Goal: Complete application form: Complete application form

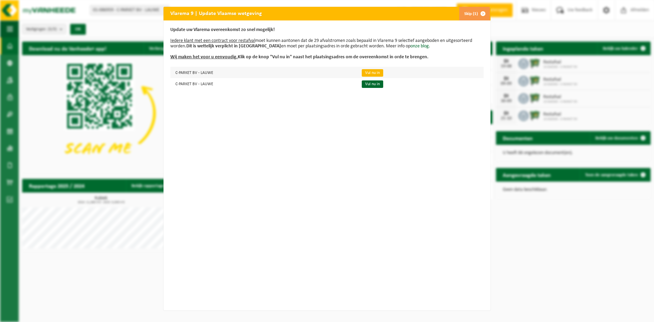
click at [362, 72] on link "Vul nu in" at bounding box center [372, 72] width 21 height 7
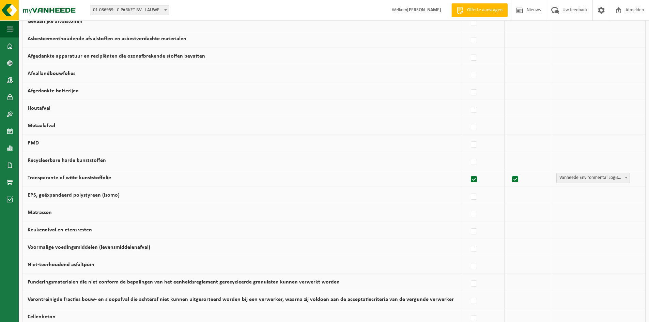
scroll to position [384, 0]
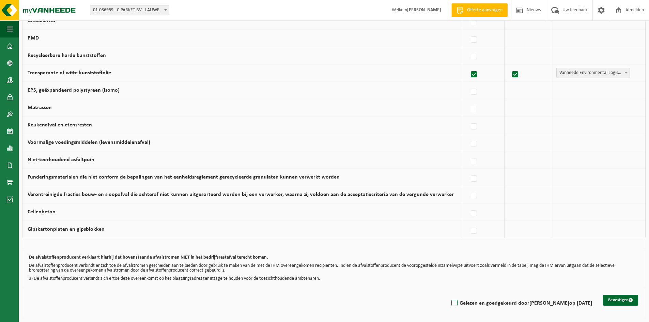
click at [464, 303] on label "Gelezen en goedgekeurd door [PERSON_NAME] op [DATE]" at bounding box center [521, 303] width 142 height 10
click at [449, 295] on input "Gelezen en goedgekeurd door [PERSON_NAME] op [DATE]" at bounding box center [448, 294] width 0 height 0
checkbox input "true"
click at [621, 301] on button "Bevestigen" at bounding box center [620, 300] width 35 height 11
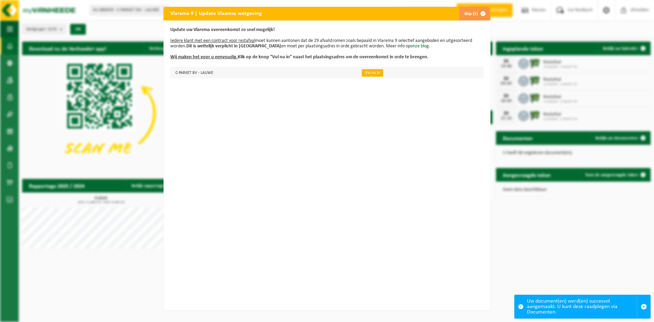
click at [366, 73] on link "Vul nu in" at bounding box center [372, 72] width 21 height 7
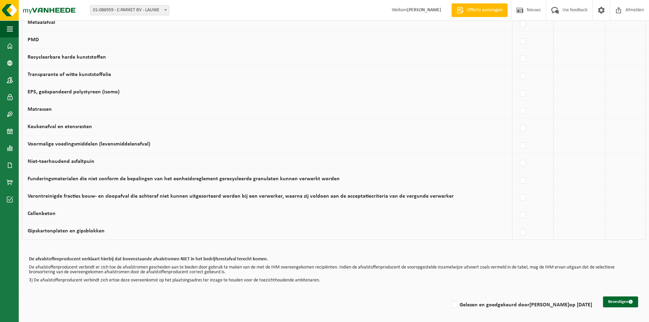
scroll to position [384, 0]
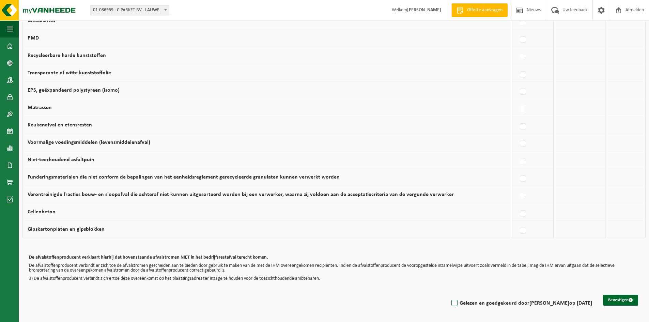
click at [461, 304] on label "Gelezen en goedgekeurd door [PERSON_NAME] op [DATE]" at bounding box center [521, 303] width 142 height 10
click at [449, 295] on input "Gelezen en goedgekeurd door [PERSON_NAME] op [DATE]" at bounding box center [448, 294] width 0 height 0
checkbox input "true"
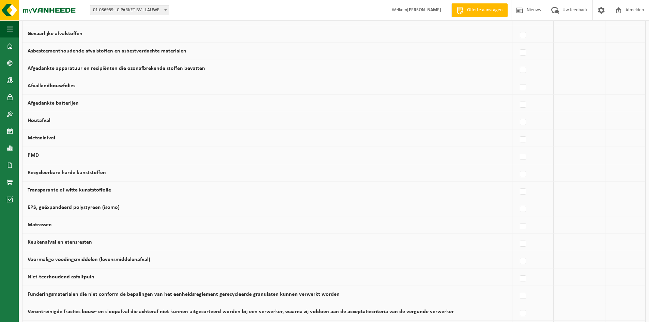
scroll to position [306, 0]
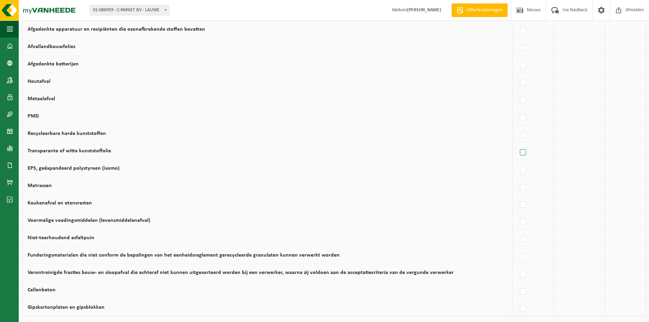
click at [523, 153] on label at bounding box center [523, 152] width 10 height 10
click at [517, 144] on input "Transparante of witte kunststoffolie" at bounding box center [517, 144] width 0 height 0
checkbox input "true"
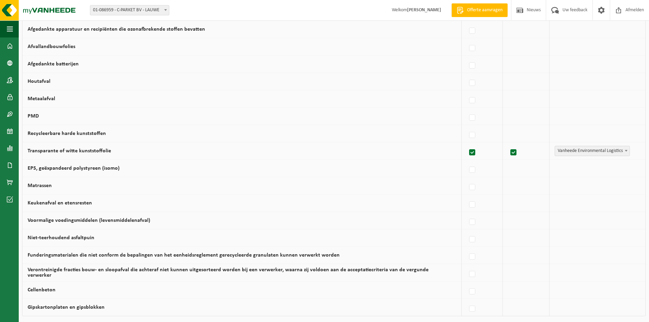
checkbox input "true"
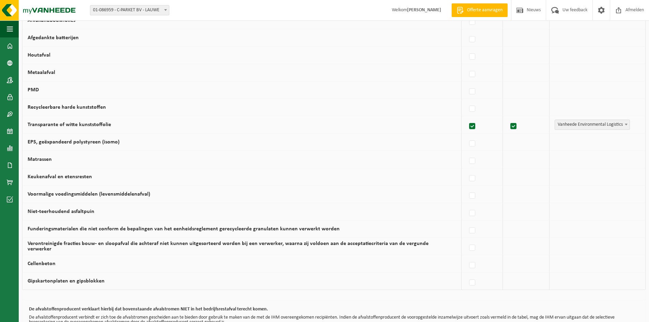
scroll to position [384, 0]
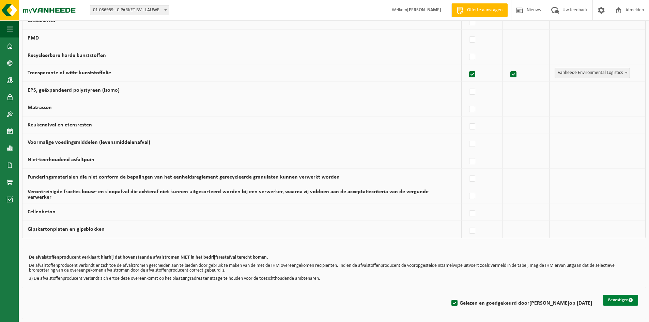
click at [608, 302] on button "Bevestigen" at bounding box center [620, 300] width 35 height 11
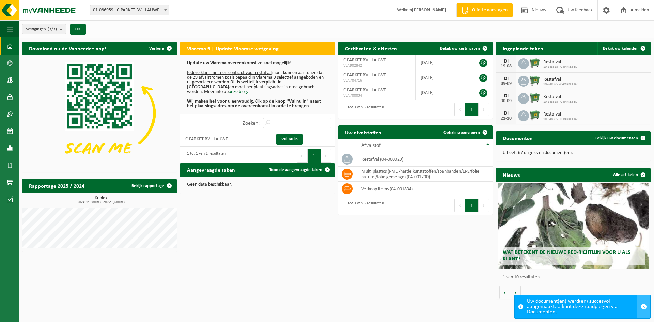
click at [640, 305] on button "button" at bounding box center [643, 306] width 13 height 23
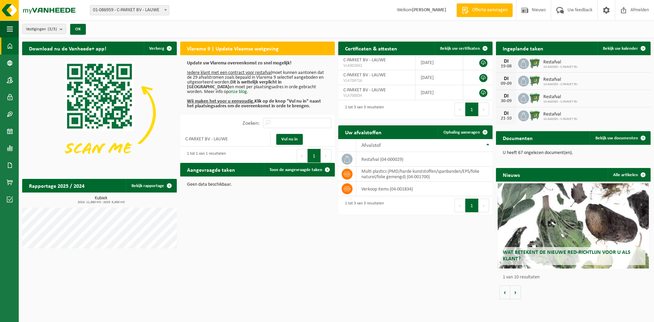
drag, startPoint x: 376, startPoint y: 307, endPoint x: 373, endPoint y: 298, distance: 10.1
click at [376, 301] on html "Vestiging: 01-086959 - C-PARKET BV - LAUWE 10-848385 - C-PARKET BV - LAUWE 02-0…" at bounding box center [327, 161] width 654 height 322
